Goal: Task Accomplishment & Management: Complete application form

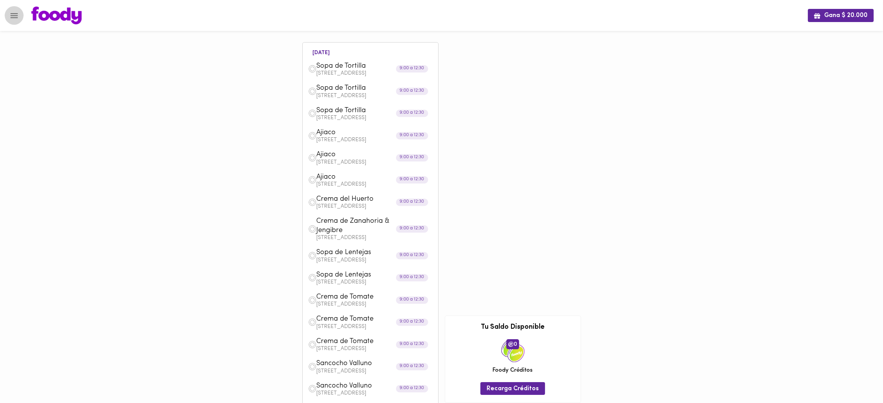
click at [14, 12] on icon "Menu" at bounding box center [14, 16] width 10 height 10
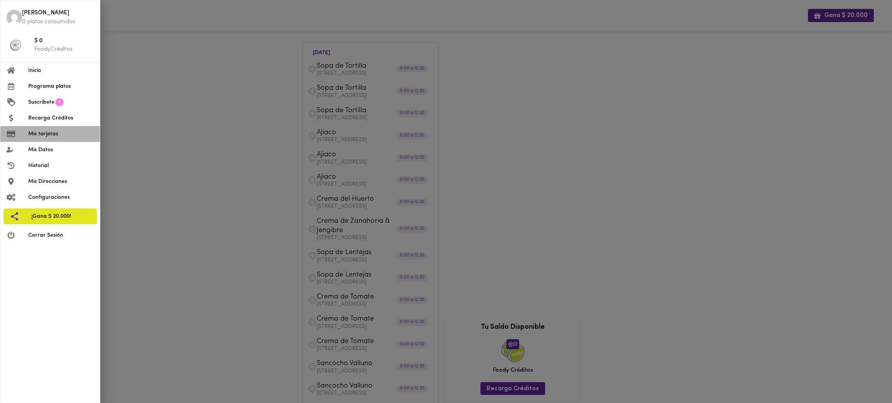
click at [54, 132] on span "Mis tarjetas" at bounding box center [60, 134] width 65 height 8
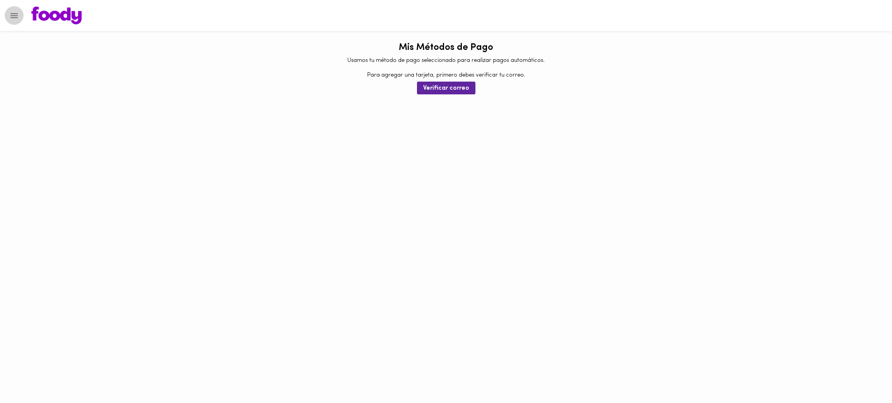
click at [12, 15] on icon "Menu" at bounding box center [13, 15] width 7 height 5
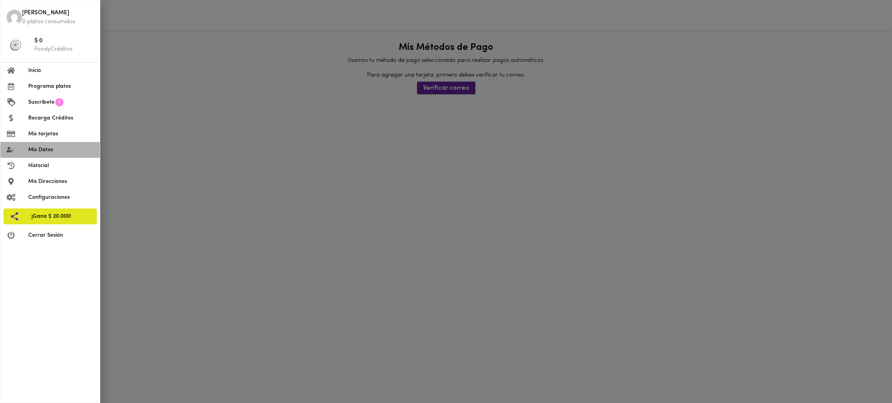
click at [54, 151] on span "Mis Datos" at bounding box center [60, 150] width 65 height 8
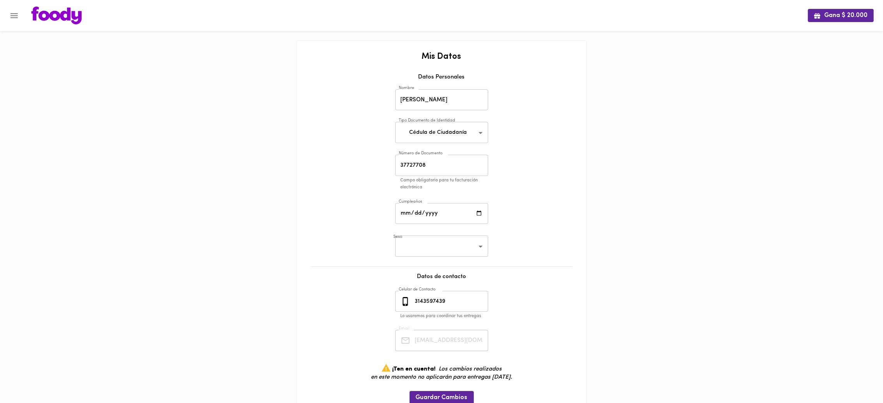
click at [563, 297] on div "Mis Datos Datos Personales Nombre Erika A García G Nombre Tipo Documento de Ide…" at bounding box center [442, 232] width 274 height 360
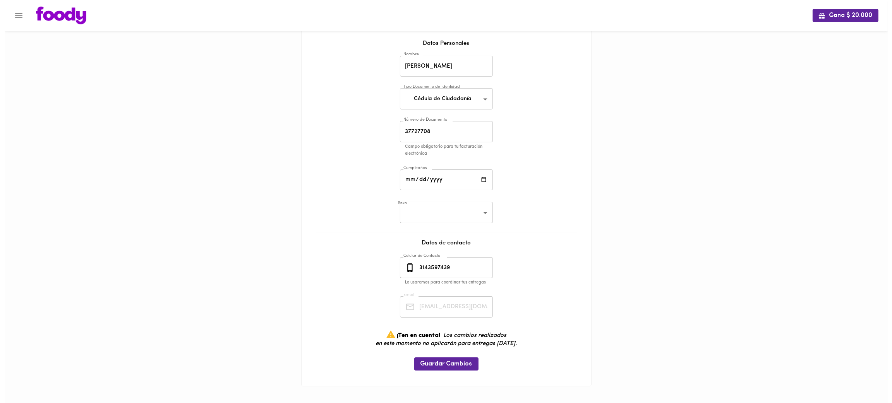
scroll to position [34, 0]
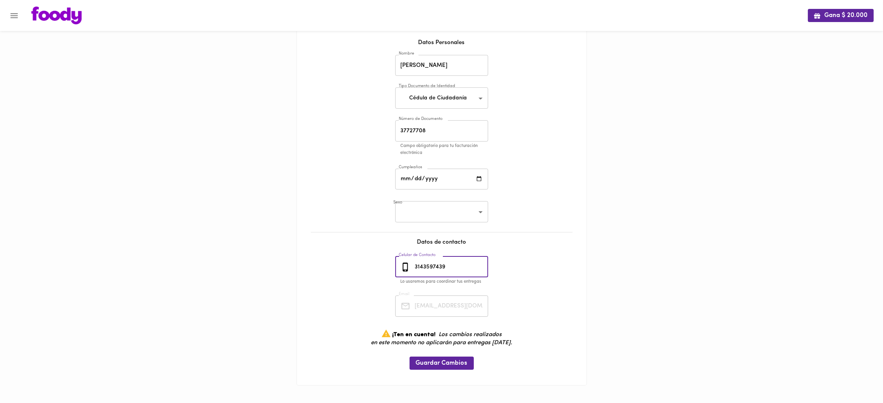
drag, startPoint x: 451, startPoint y: 265, endPoint x: 401, endPoint y: 267, distance: 50.0
click at [401, 267] on div "3143597439 Celular de Contacto" at bounding box center [441, 267] width 93 height 21
click at [176, 152] on div "Gana $ 20.000 Mis Datos Datos Personales Nombre Erika A García G Nombre Tipo Do…" at bounding box center [441, 186] width 883 height 440
click at [12, 14] on icon "Menu" at bounding box center [13, 15] width 7 height 5
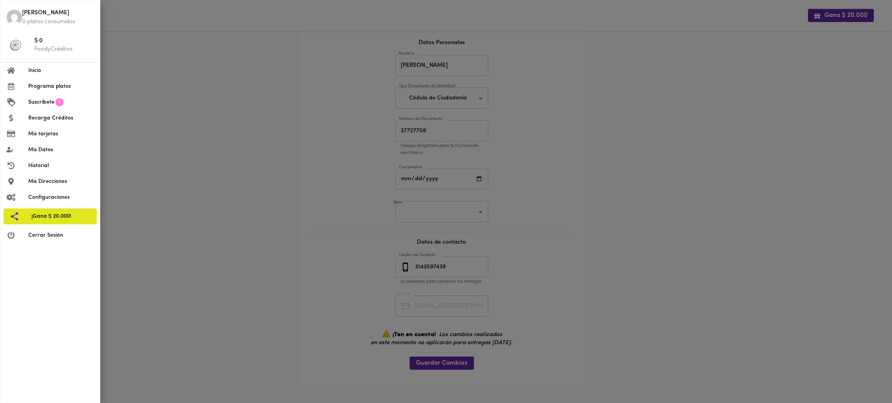
click at [176, 139] on div at bounding box center [446, 201] width 892 height 403
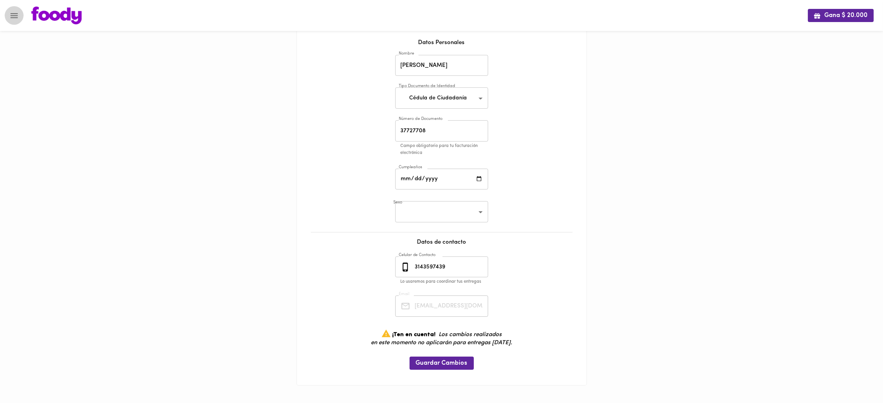
click at [18, 12] on icon "Menu" at bounding box center [14, 16] width 10 height 10
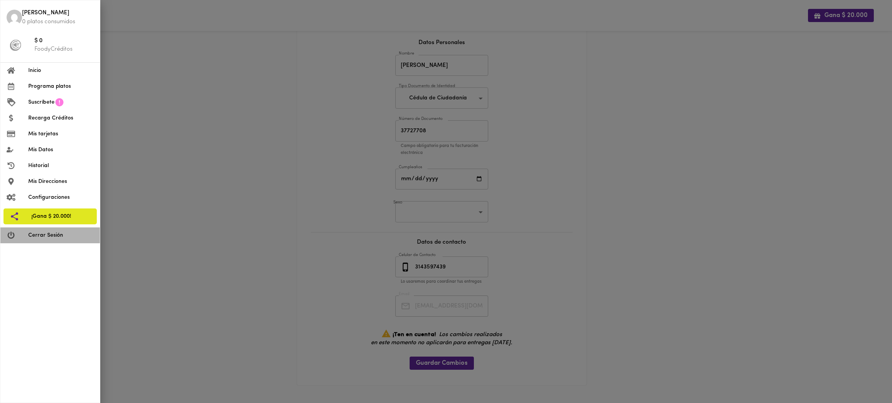
click at [45, 234] on span "Cerrar Sesión" at bounding box center [60, 235] width 65 height 8
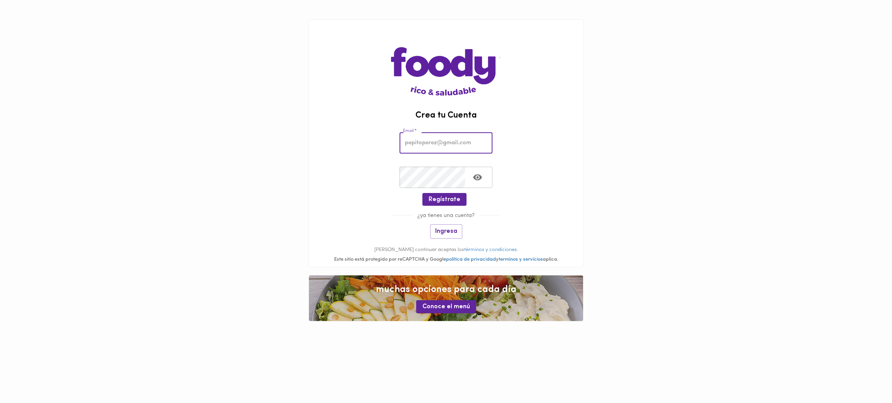
click at [438, 143] on input "email" at bounding box center [445, 142] width 93 height 21
paste input "[EMAIL_ADDRESS][DOMAIN_NAME]"
type input "[EMAIL_ADDRESS][DOMAIN_NAME]"
click at [478, 176] on icon "Toggle password visibility" at bounding box center [478, 178] width 10 height 10
click at [441, 197] on span "Regístrate" at bounding box center [444, 199] width 32 height 7
